Goal: Navigation & Orientation: Understand site structure

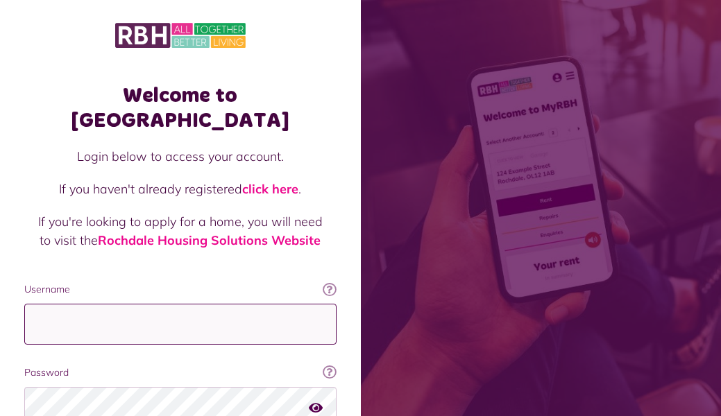
type input "**********"
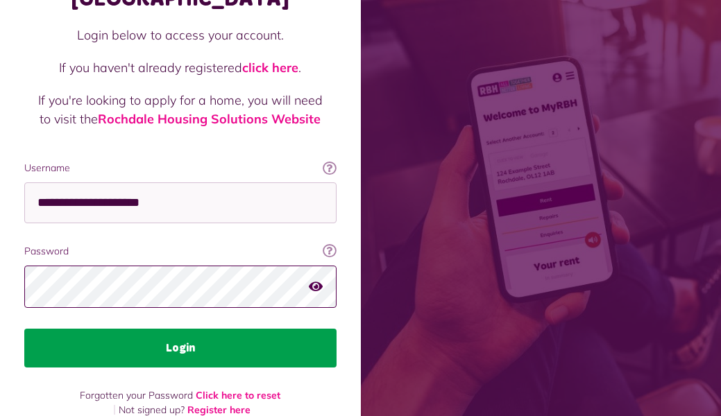
scroll to position [120, 0]
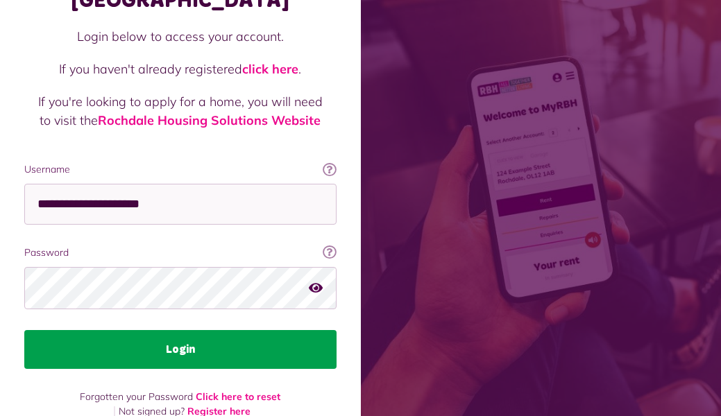
click at [174, 330] on button "Login" at bounding box center [180, 349] width 312 height 39
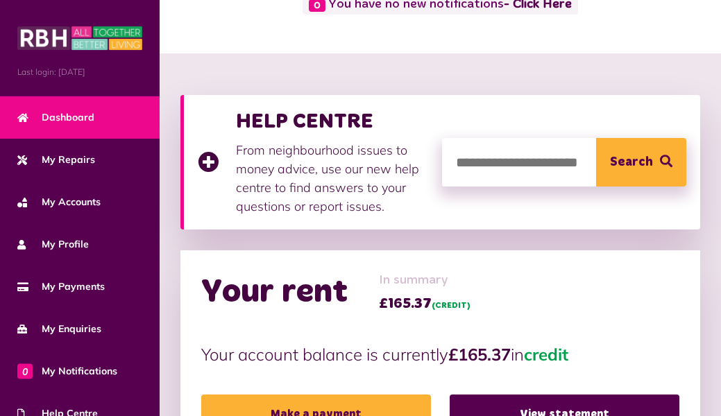
scroll to position [93, 0]
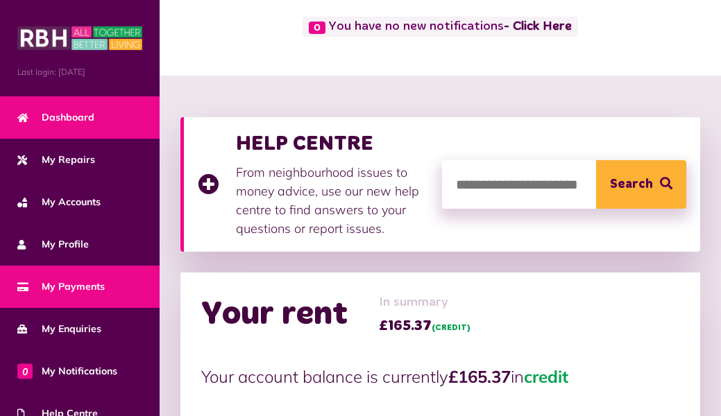
click at [99, 286] on span "My Payments" at bounding box center [60, 286] width 87 height 15
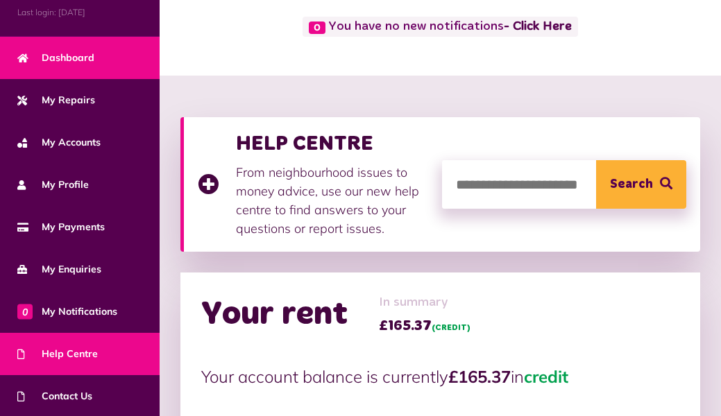
scroll to position [60, 0]
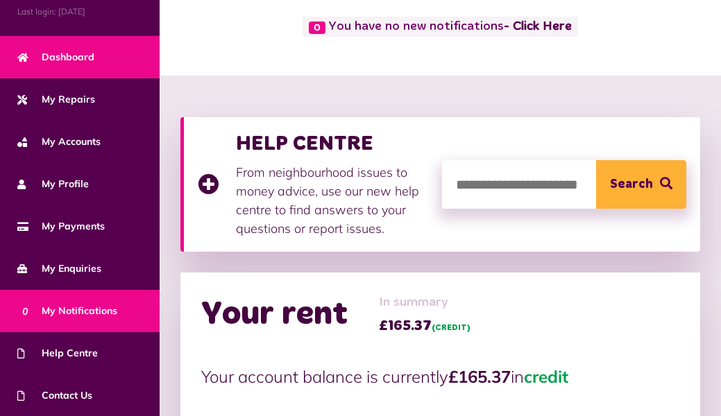
click at [89, 316] on span "0 My Notifications" at bounding box center [67, 311] width 100 height 15
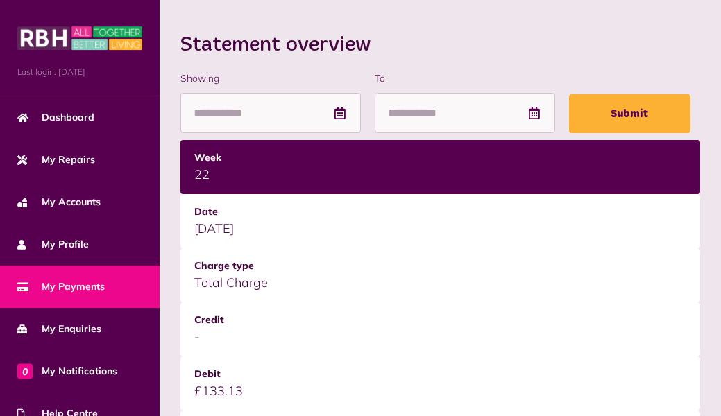
scroll to position [169, 0]
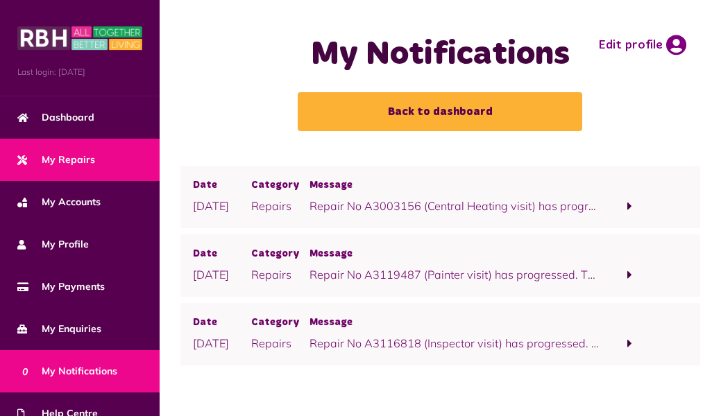
click at [96, 155] on link "My Repairs" at bounding box center [80, 160] width 160 height 42
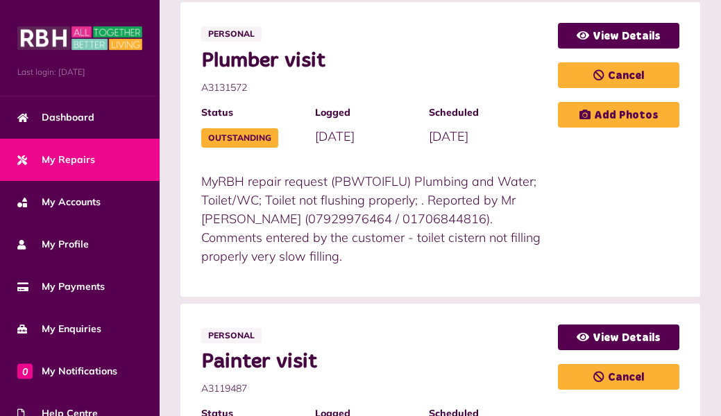
scroll to position [304, 0]
